Goal: Task Accomplishment & Management: Manage account settings

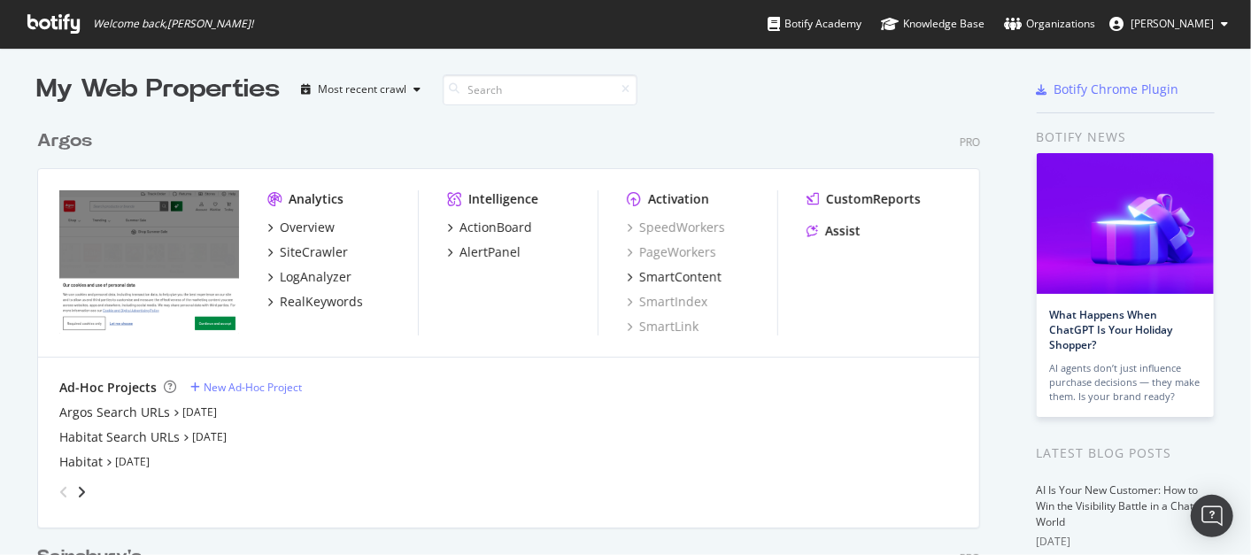
scroll to position [3, 0]
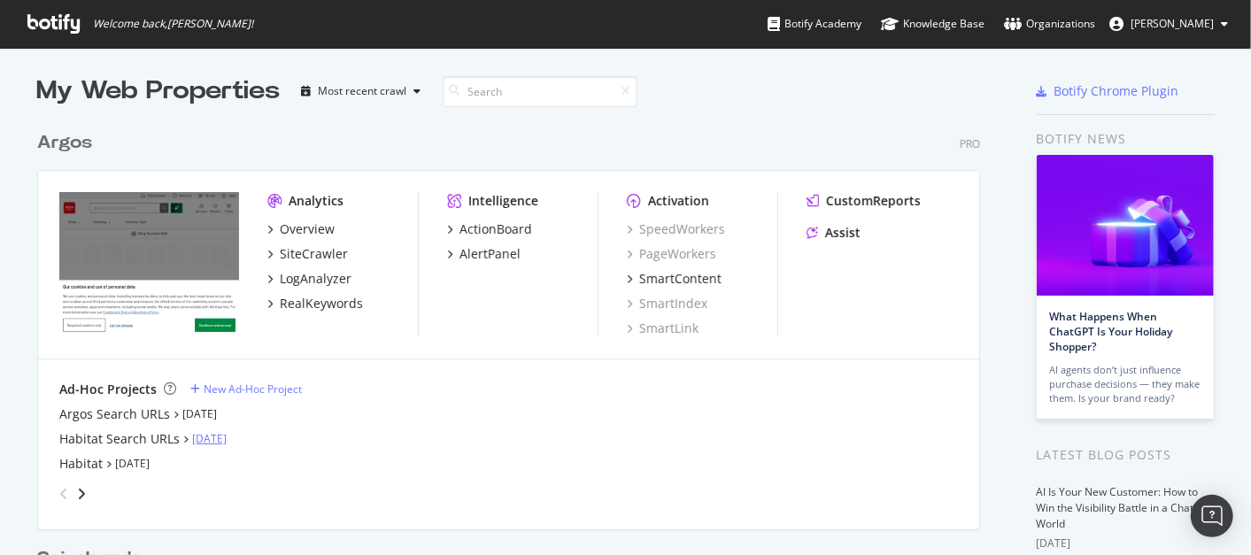
click at [216, 435] on link "Aug 20th 25" at bounding box center [209, 438] width 35 height 15
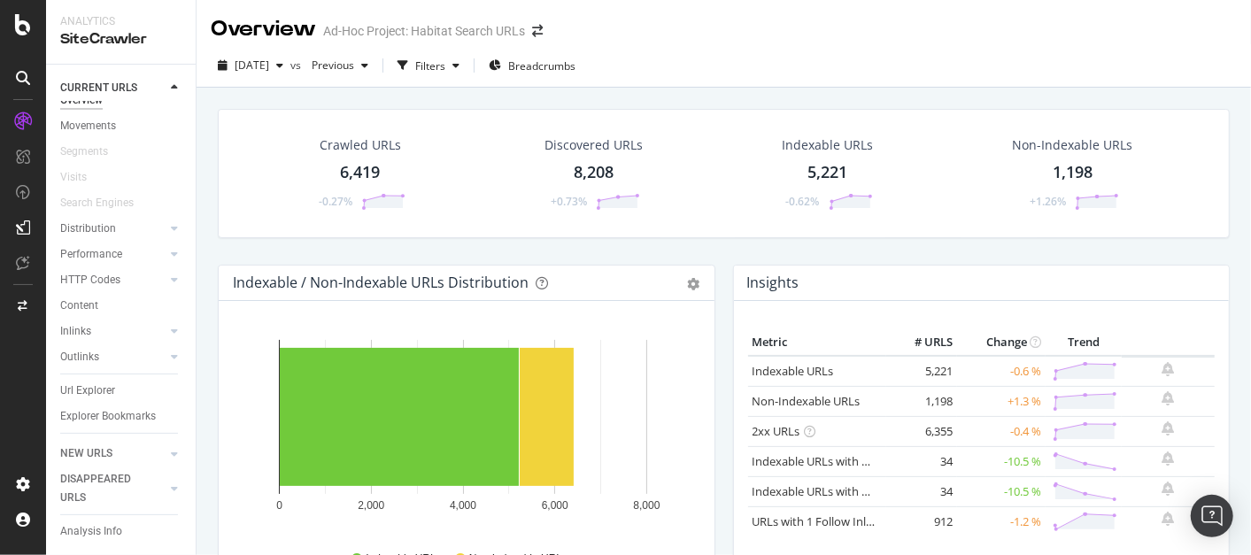
scroll to position [31, 0]
click at [89, 407] on div "Explorer Bookmarks" at bounding box center [108, 416] width 96 height 19
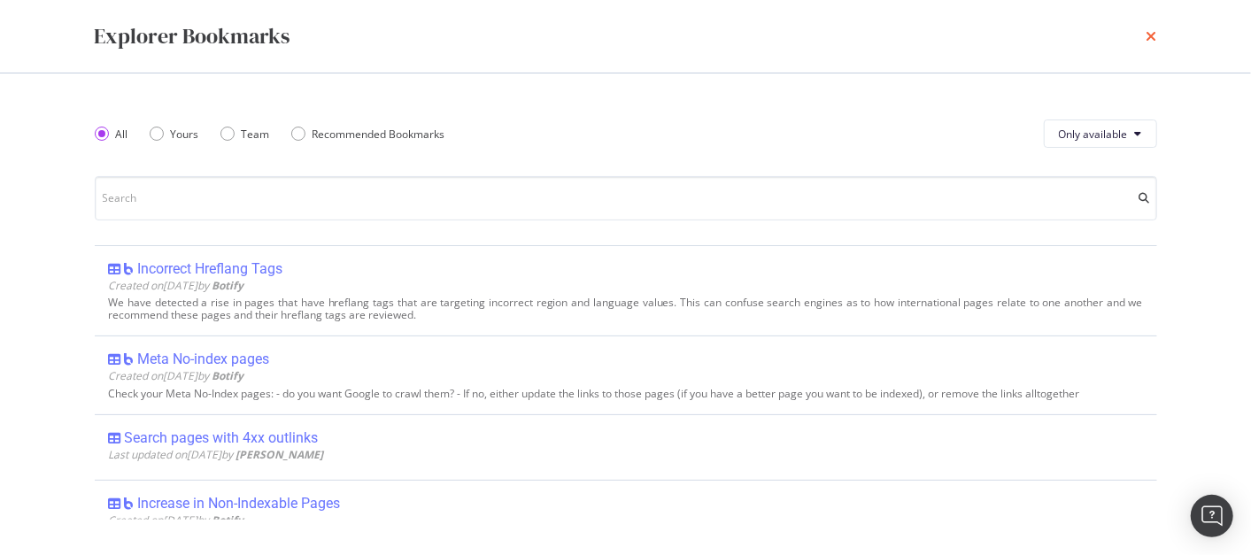
click at [1147, 37] on icon "times" at bounding box center [1151, 36] width 11 height 14
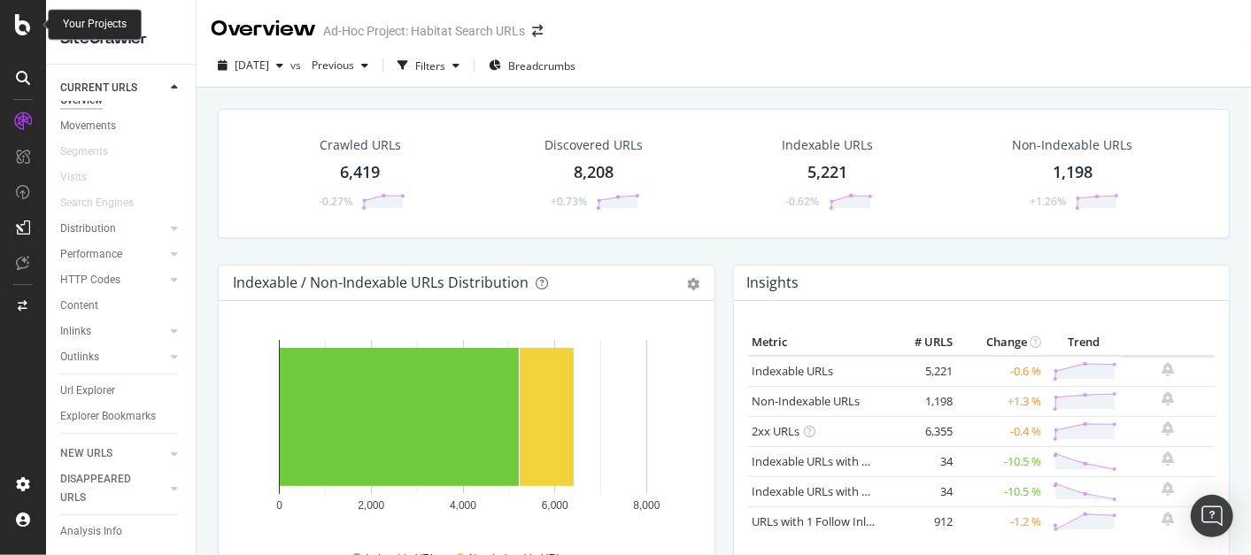
click at [19, 19] on icon at bounding box center [23, 24] width 16 height 21
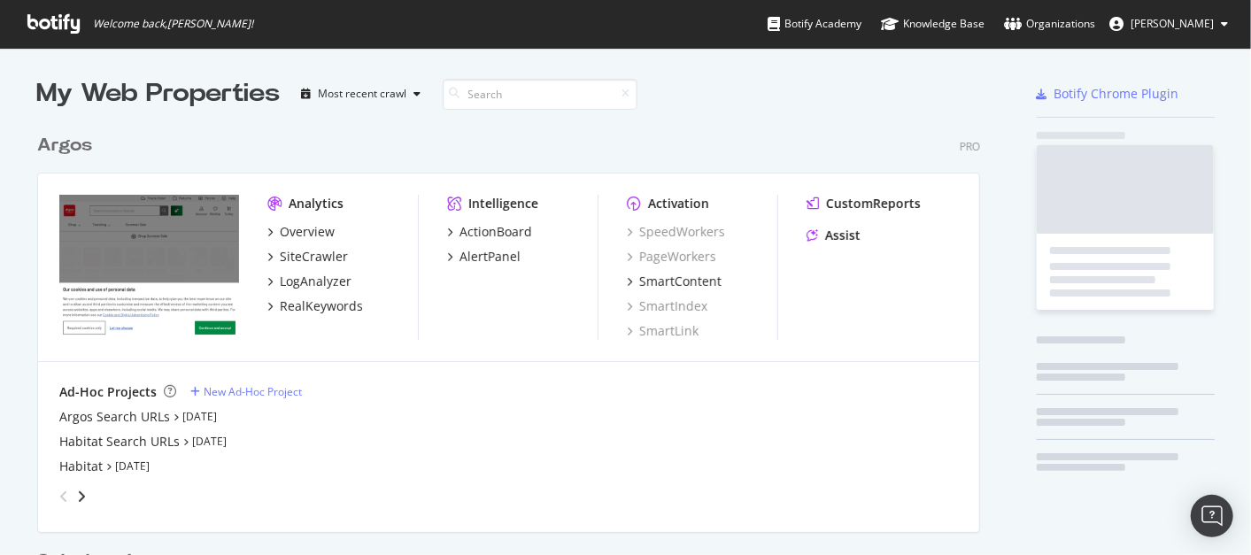
scroll to position [539, 1221]
click at [1223, 30] on button "Abhijeet Bhosale" at bounding box center [1168, 24] width 147 height 28
click at [1221, 22] on icon at bounding box center [1224, 24] width 7 height 11
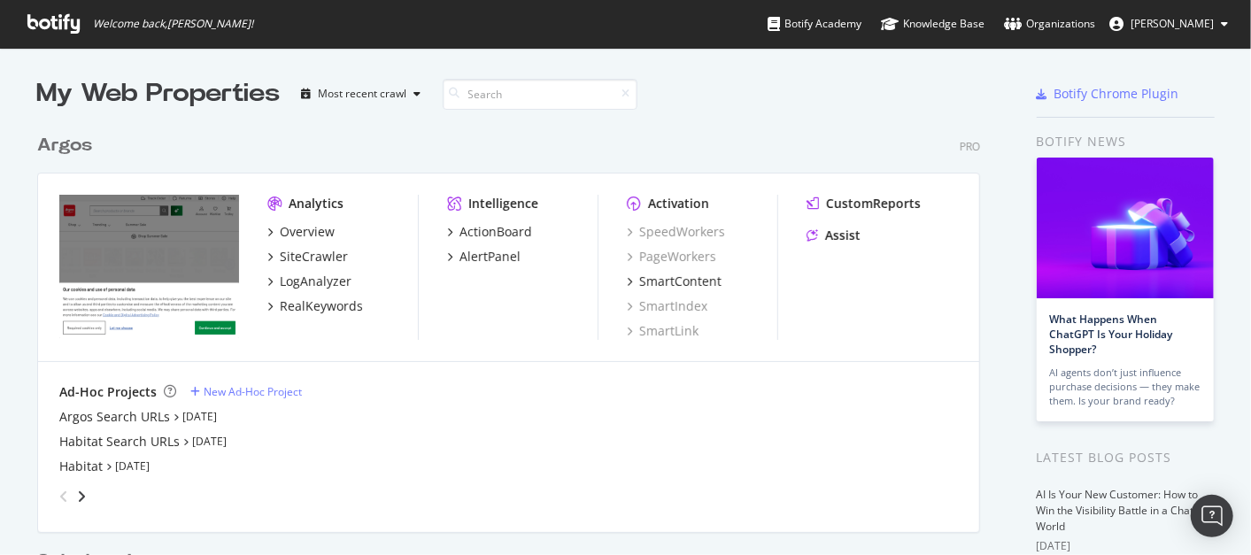
click at [1221, 22] on icon at bounding box center [1224, 24] width 7 height 11
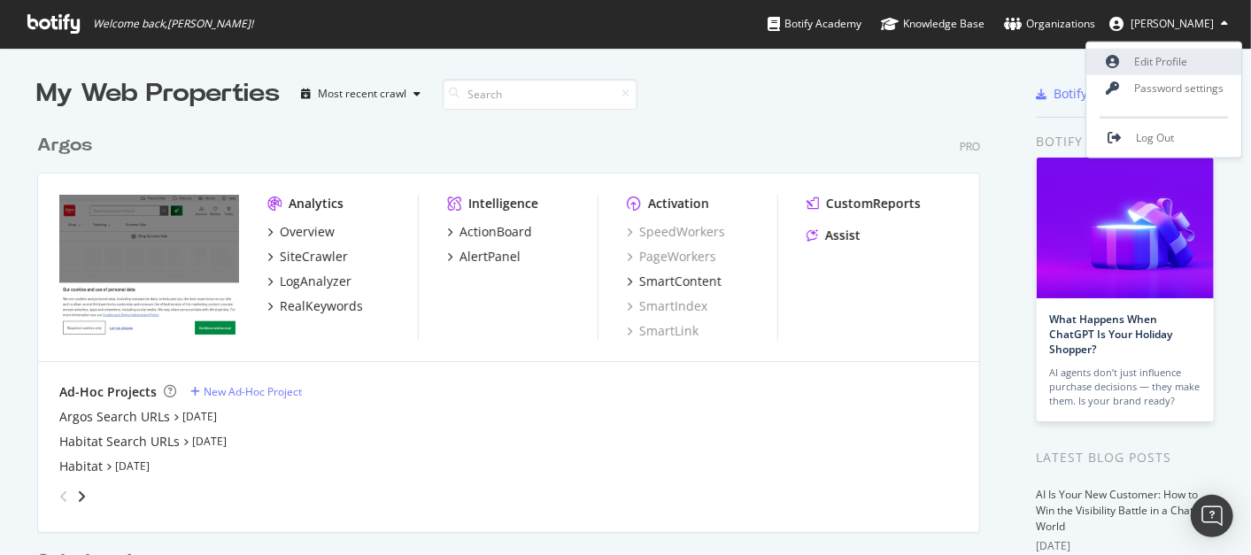
click at [1146, 56] on link "Edit Profile" at bounding box center [1164, 62] width 155 height 27
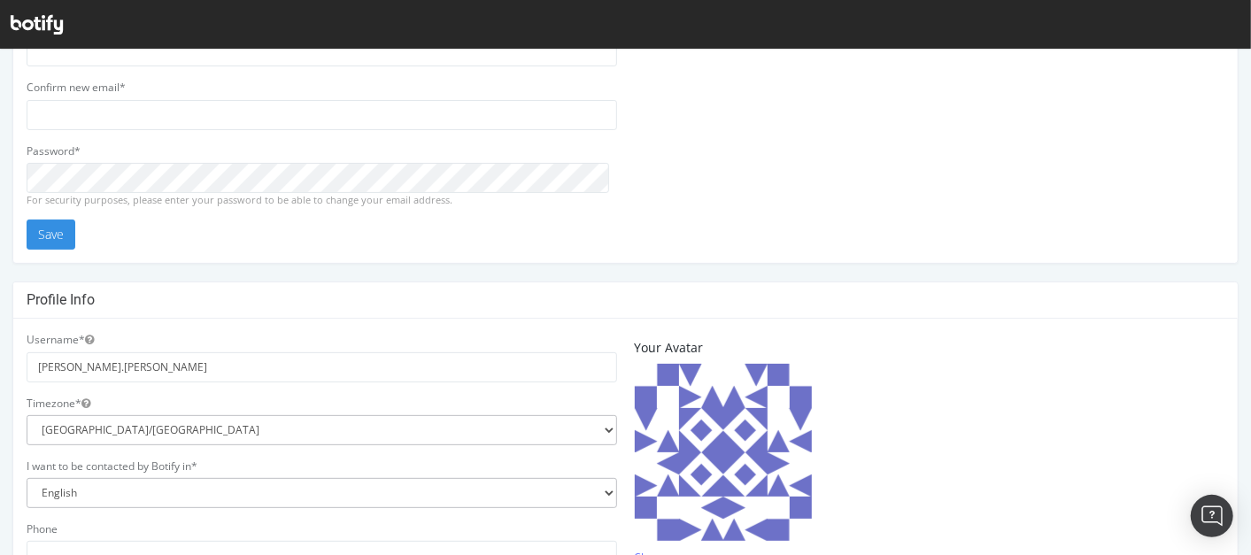
scroll to position [170, 0]
